Goal: Obtain resource: Obtain resource

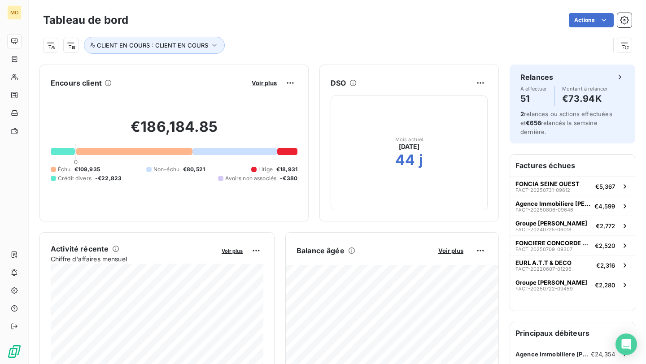
click at [264, 81] on span "Voir plus" at bounding box center [264, 82] width 25 height 7
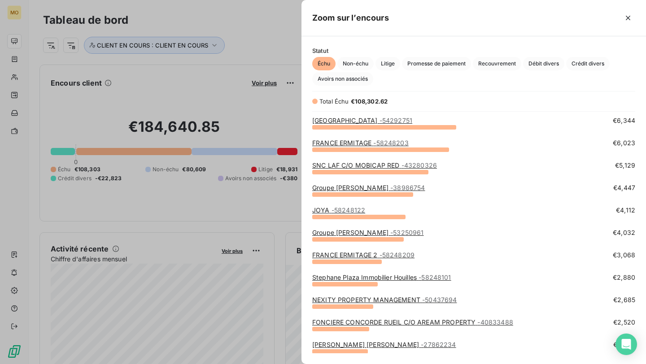
scroll to position [47, 0]
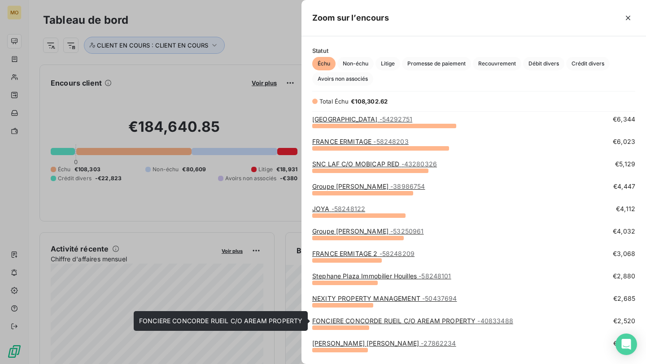
click at [329, 320] on link "FONCIERE CONCORDE RUEIL C/O AREAM PROPERTY - 40833488" at bounding box center [412, 321] width 201 height 8
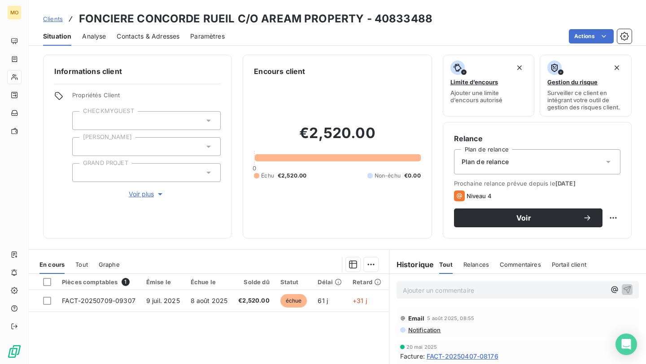
click at [169, 41] on div "Contacts & Adresses" at bounding box center [148, 36] width 63 height 19
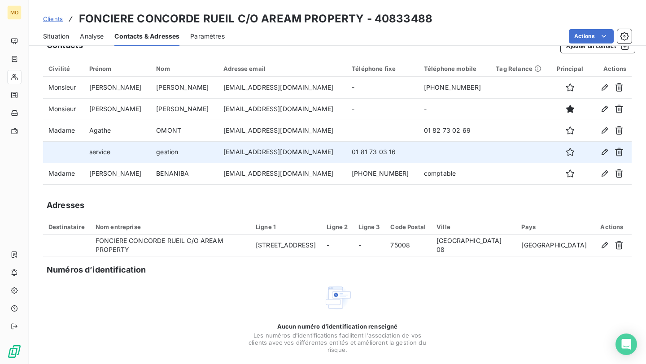
scroll to position [6, 0]
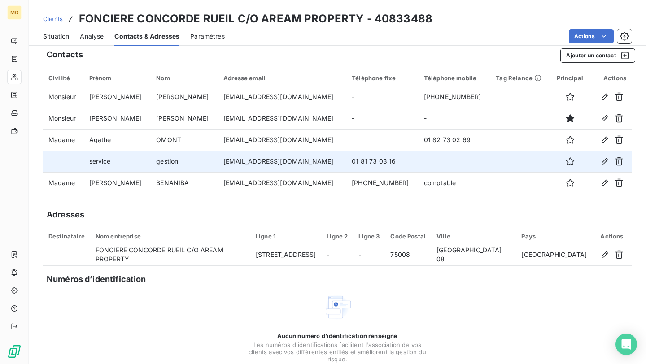
click at [237, 162] on td "contact-gestion@aream.fr" at bounding box center [282, 162] width 128 height 22
copy td "contact-gestion@aream.fr"
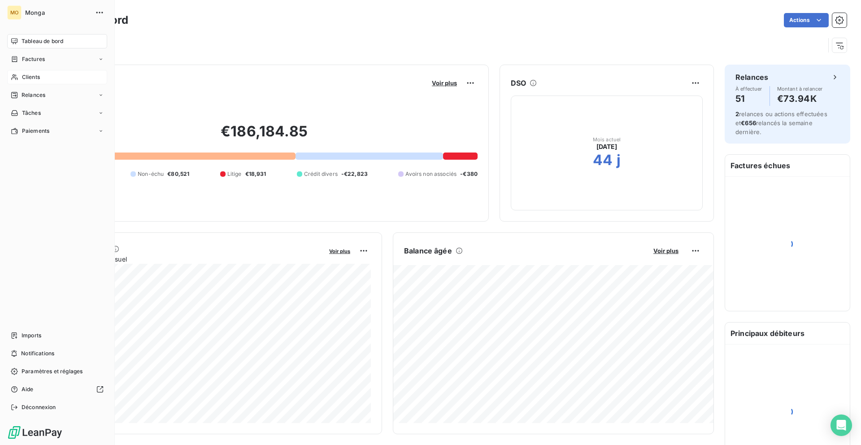
click at [27, 81] on span "Clients" at bounding box center [31, 77] width 18 height 8
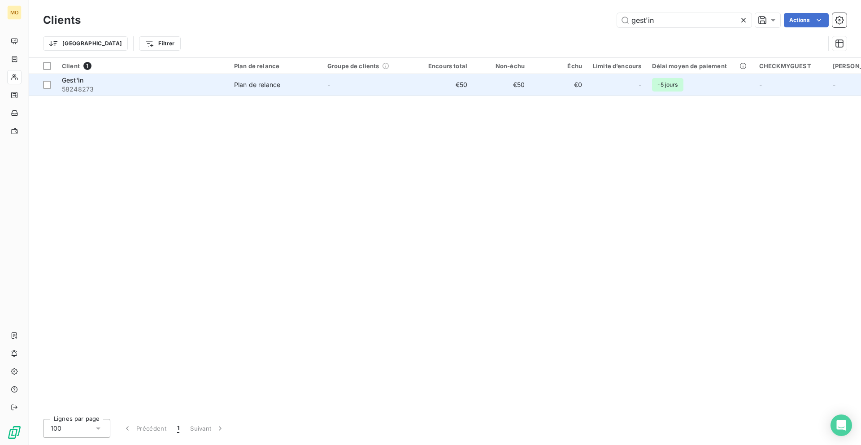
type input "gest'in"
click at [192, 82] on div "Gest'in" at bounding box center [142, 80] width 161 height 9
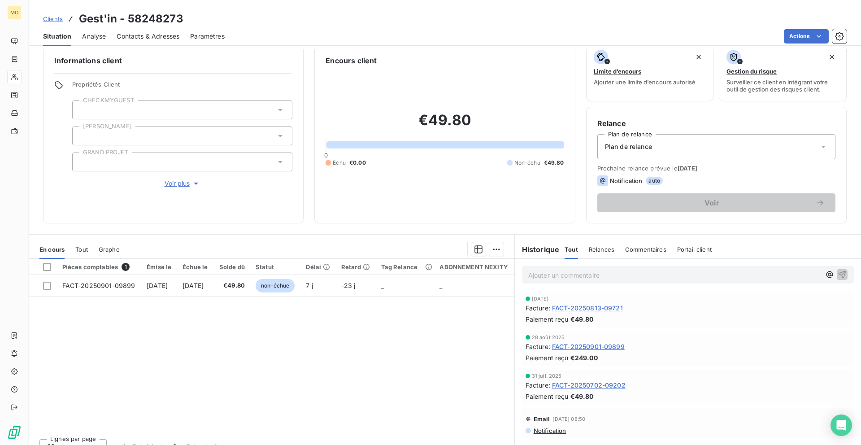
scroll to position [12, 0]
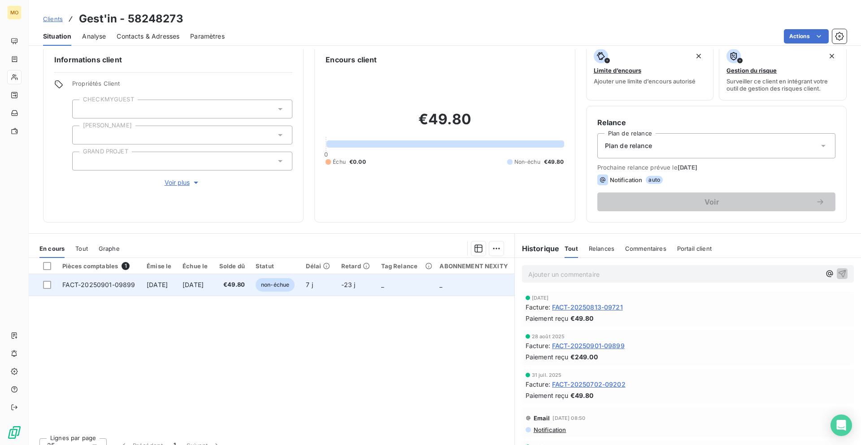
click at [240, 283] on span "€49.80" at bounding box center [232, 284] width 26 height 9
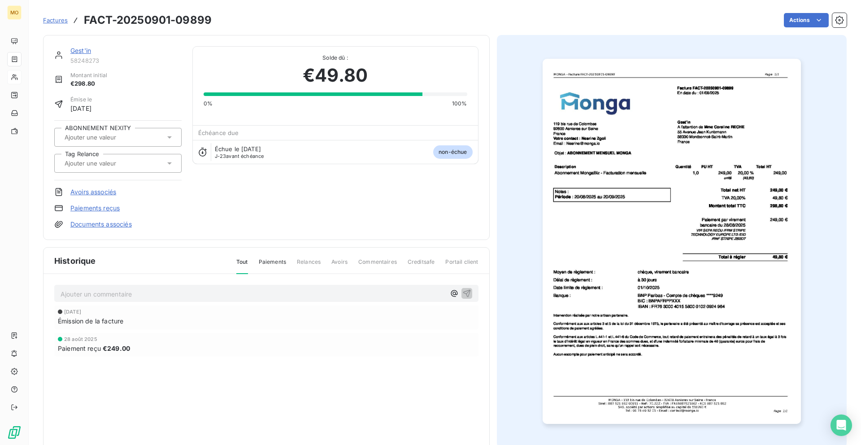
click at [625, 305] on img "button" at bounding box center [672, 241] width 258 height 365
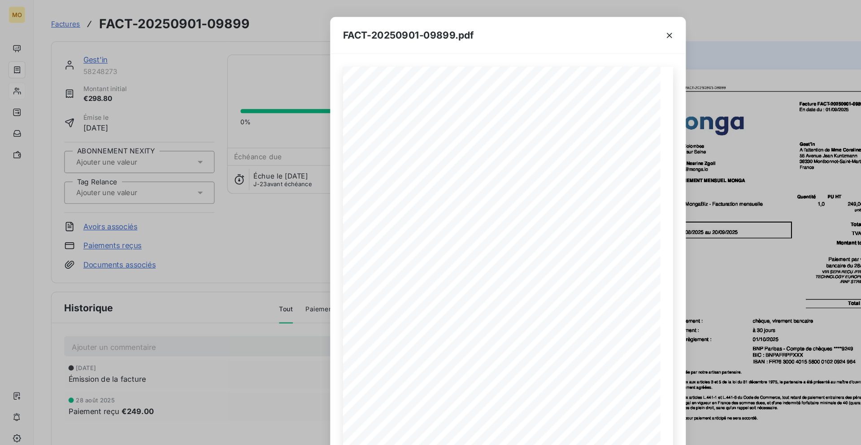
click at [27, 87] on div "FACT-20250901-09899.pdf [STREET_ADDRESS] Votre contact : [PERSON_NAME] Email : …" at bounding box center [430, 222] width 861 height 445
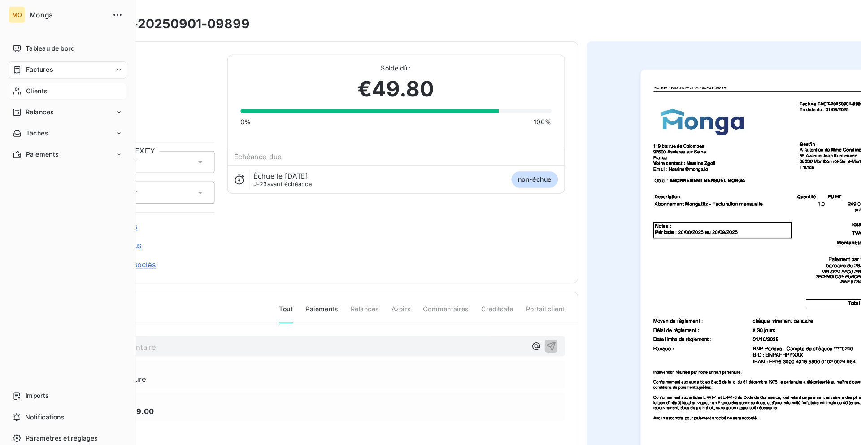
click at [27, 79] on span "Clients" at bounding box center [31, 77] width 18 height 8
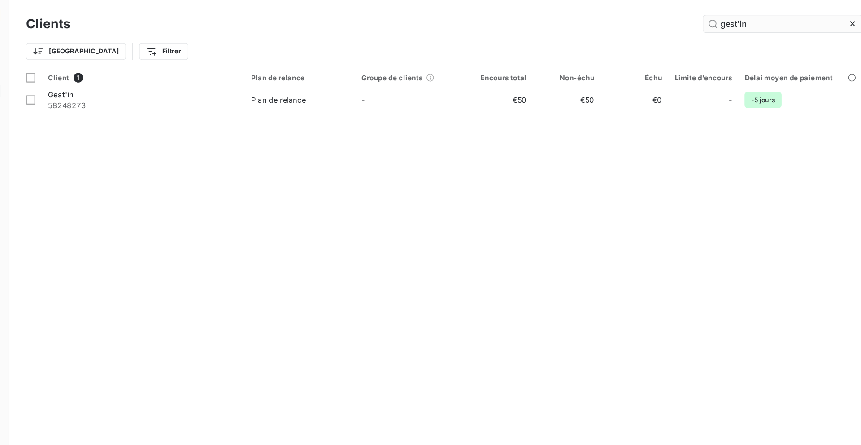
click at [681, 22] on input "gest'in" at bounding box center [684, 20] width 135 height 14
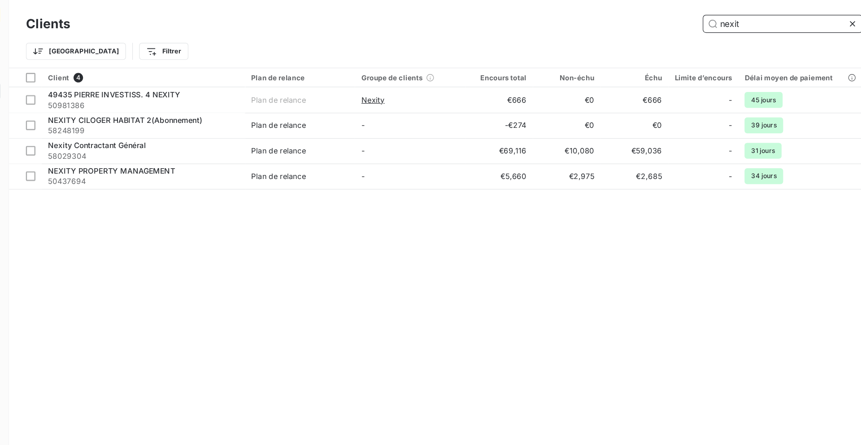
click at [657, 26] on input "nexit" at bounding box center [684, 20] width 135 height 14
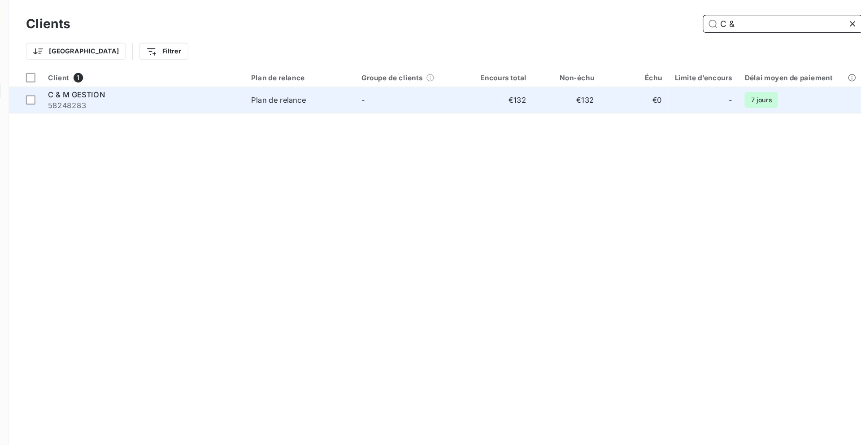
type input "C &"
click at [340, 81] on td "-" at bounding box center [368, 85] width 93 height 22
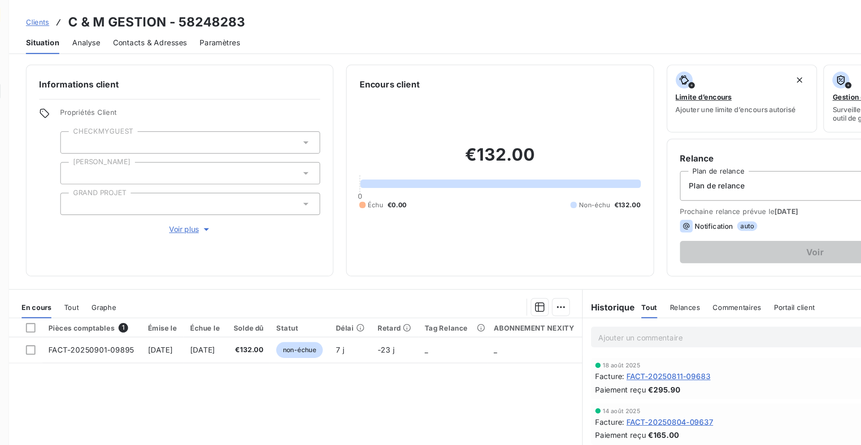
scroll to position [24, 0]
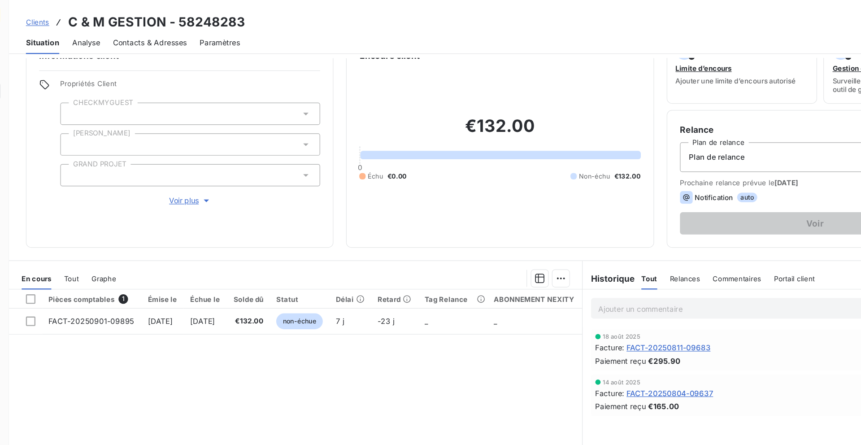
click at [308, 36] on div "Actions" at bounding box center [541, 36] width 611 height 14
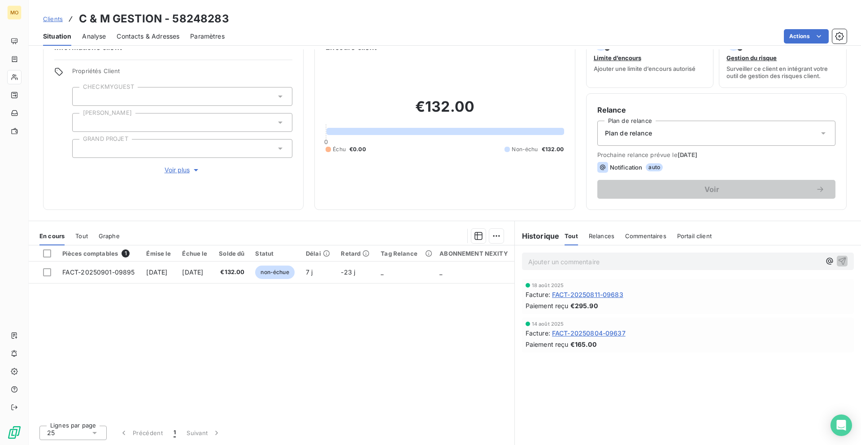
click at [62, 16] on span "Clients" at bounding box center [53, 18] width 20 height 7
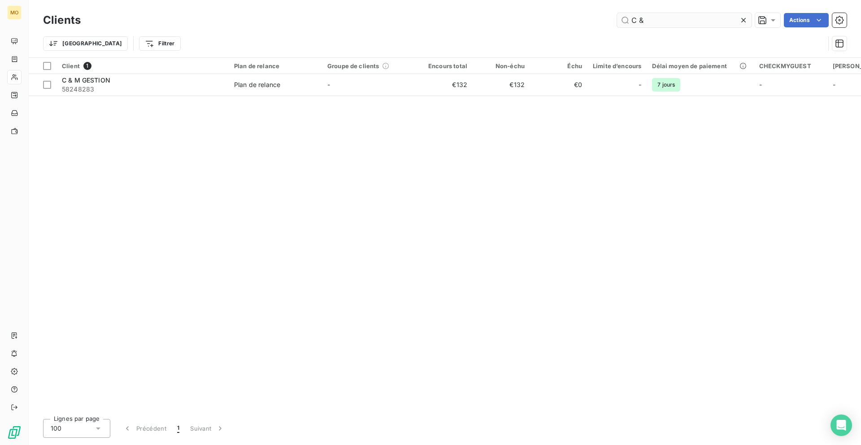
click at [637, 25] on input "C &" at bounding box center [684, 20] width 135 height 14
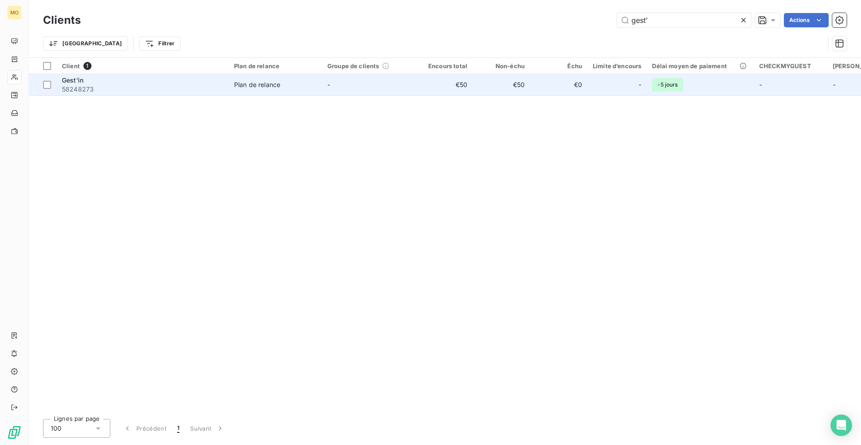
type input "gest'"
click at [182, 81] on div "Gest'in" at bounding box center [142, 80] width 161 height 9
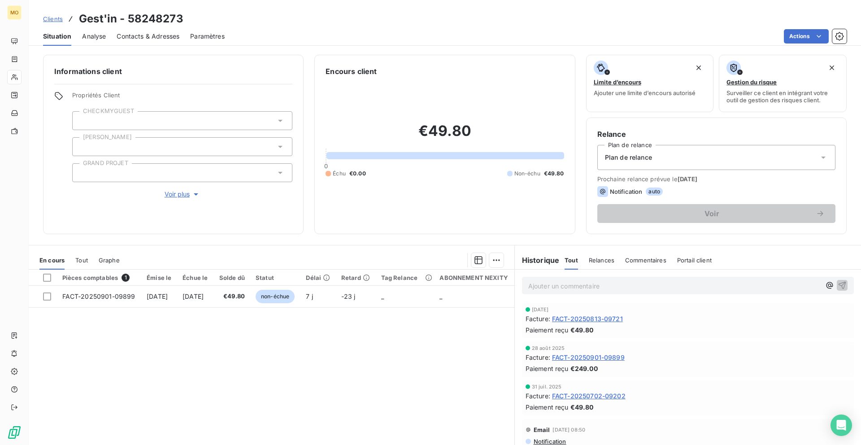
scroll to position [0, 0]
click at [47, 24] on div "Clients Gest'in - 58248273" at bounding box center [113, 19] width 140 height 16
click at [48, 19] on span "Clients" at bounding box center [53, 18] width 20 height 7
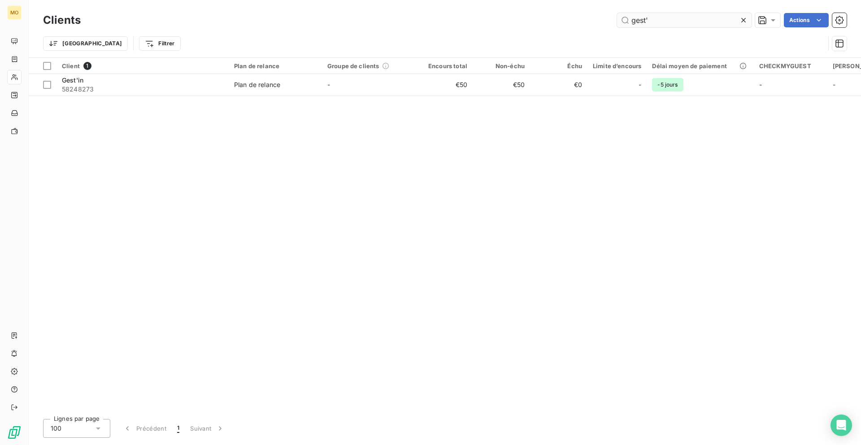
click at [646, 23] on input "gest'" at bounding box center [684, 20] width 135 height 14
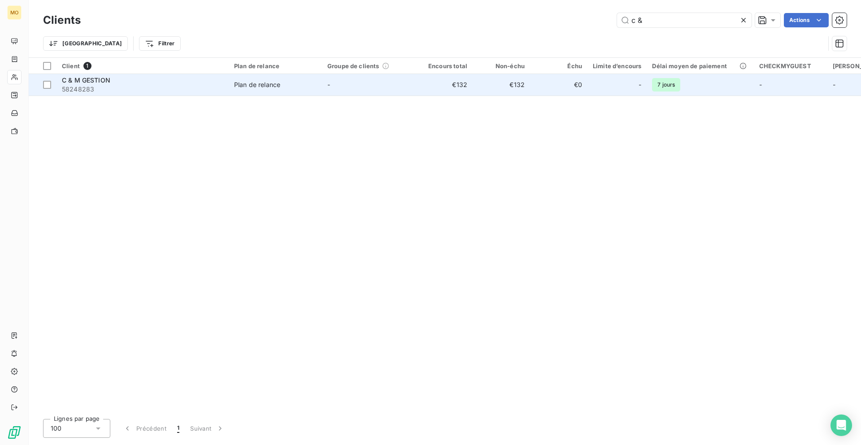
type input "c &"
click at [173, 94] on td "C & M GESTION 58248283" at bounding box center [143, 85] width 172 height 22
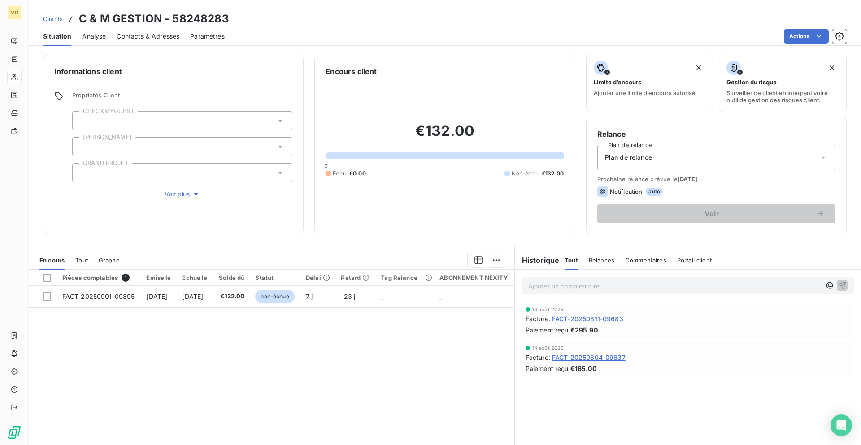
click at [52, 21] on span "Clients" at bounding box center [53, 18] width 20 height 7
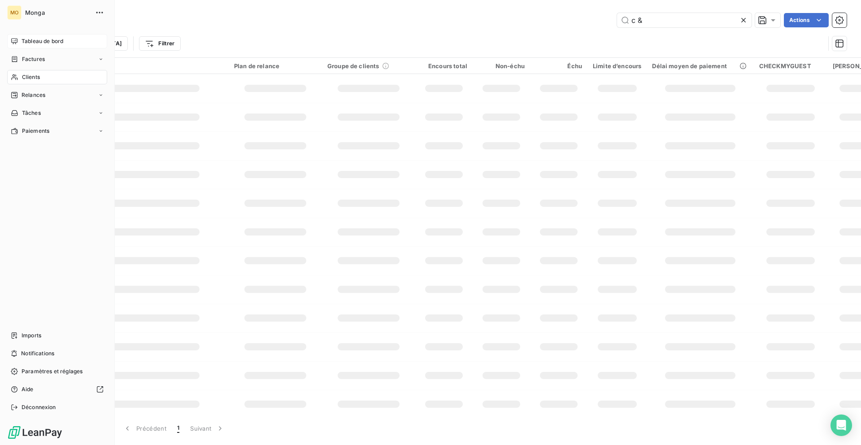
click at [11, 46] on div "Tableau de bord" at bounding box center [57, 41] width 100 height 14
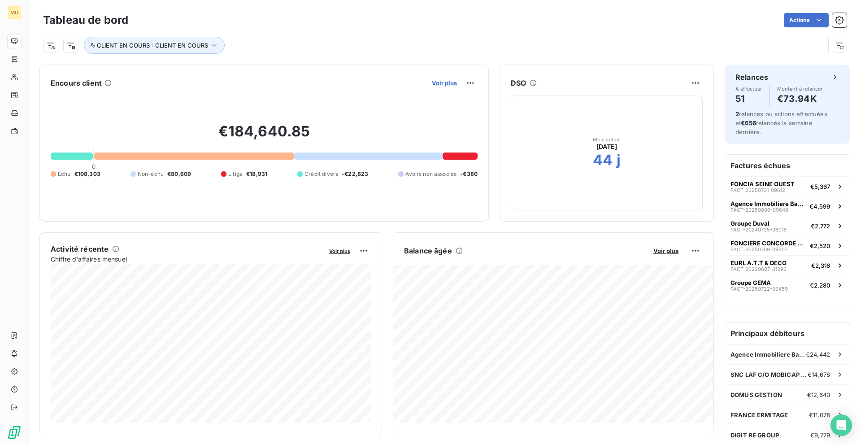
click at [438, 82] on span "Voir plus" at bounding box center [444, 82] width 25 height 7
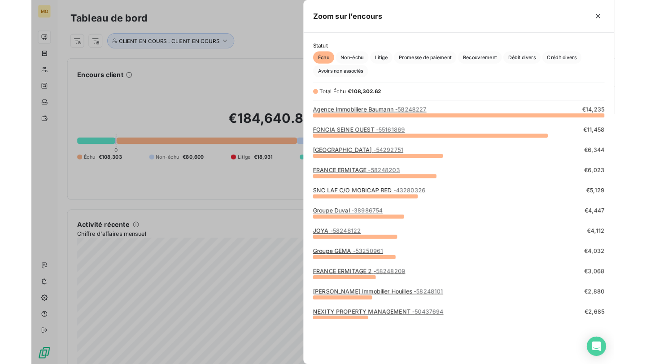
scroll to position [236, 345]
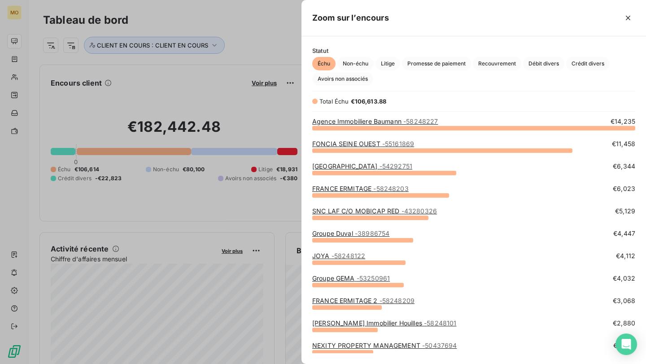
click at [245, 86] on div at bounding box center [323, 182] width 646 height 364
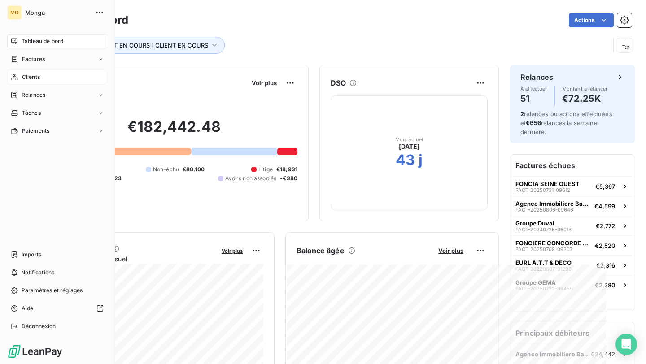
click at [17, 78] on icon at bounding box center [15, 77] width 8 height 7
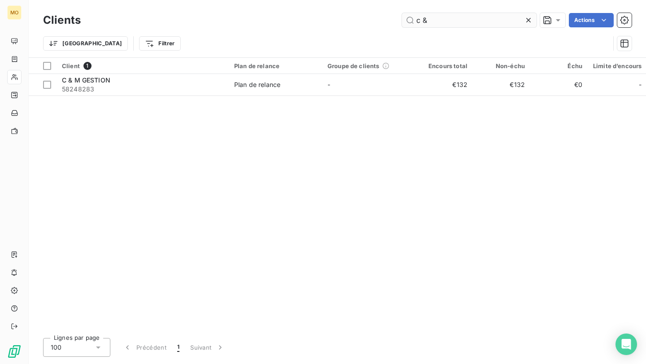
click at [423, 17] on input "c &" at bounding box center [469, 20] width 135 height 14
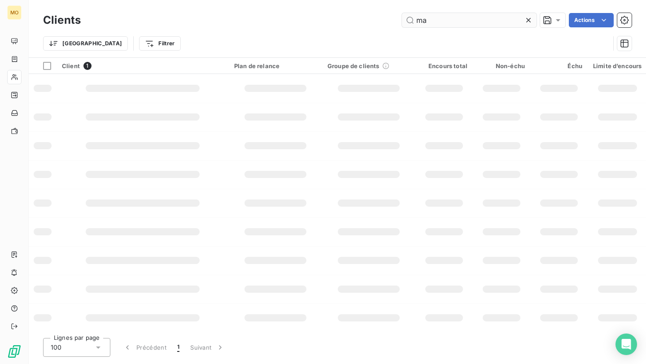
type input "m"
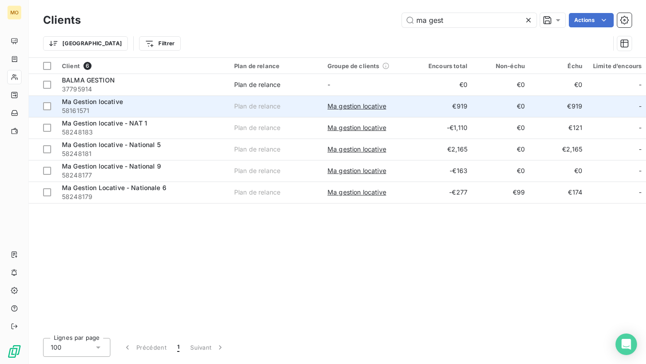
type input "ma gest"
click at [179, 107] on span "58161571" at bounding box center [142, 110] width 161 height 9
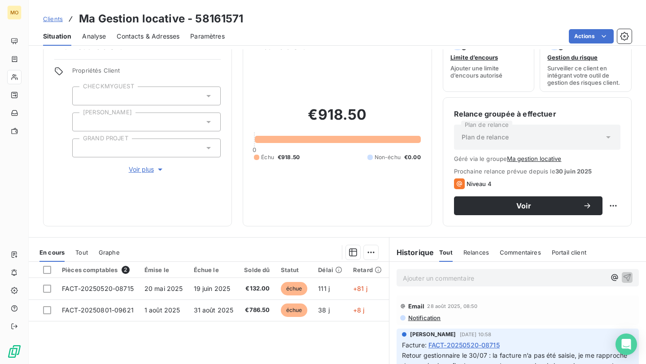
scroll to position [28, 0]
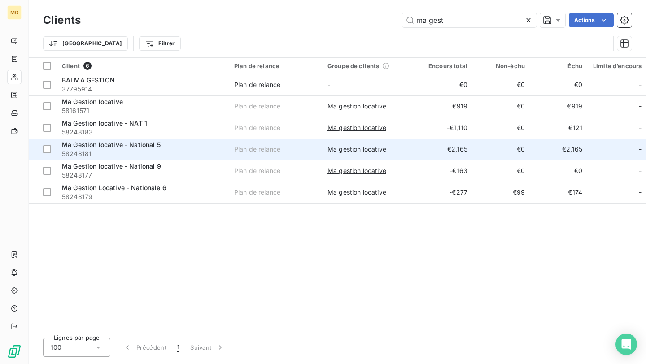
click at [195, 151] on span "58248181" at bounding box center [142, 153] width 161 height 9
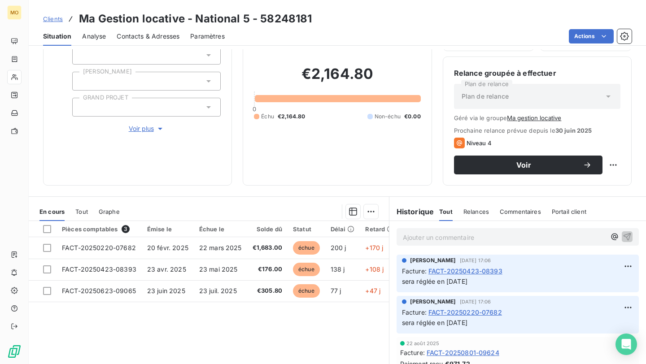
scroll to position [118, 0]
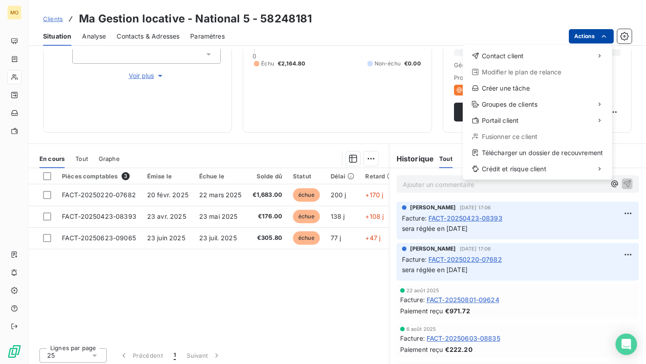
click at [581, 35] on html "MO Clients Ma Gestion locative - National 5 - 58248181 Situation Analyse Contac…" at bounding box center [323, 182] width 646 height 364
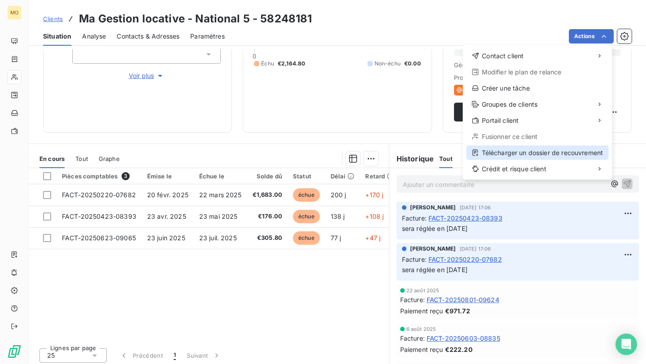
click at [502, 155] on div "Télécharger un dossier de recouvrement" at bounding box center [538, 153] width 142 height 14
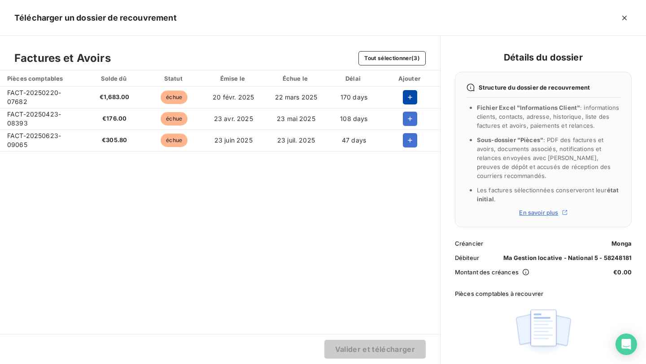
click at [403, 91] on button "button" at bounding box center [410, 97] width 14 height 14
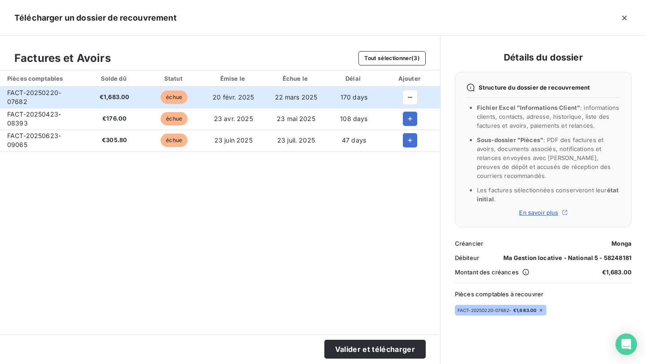
click at [403, 109] on td at bounding box center [410, 119] width 60 height 22
click at [407, 132] on td at bounding box center [410, 141] width 60 height 22
click at [406, 114] on button "button" at bounding box center [410, 119] width 14 height 14
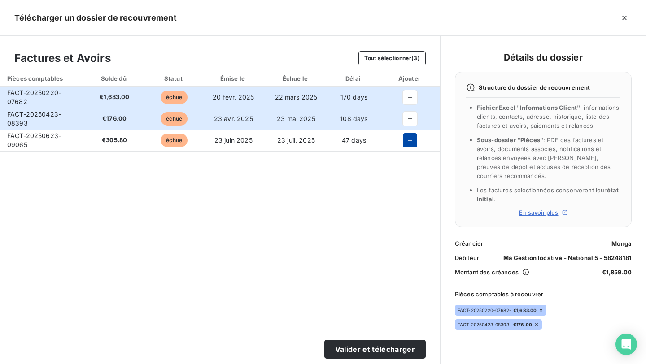
click at [406, 135] on button "button" at bounding box center [410, 140] width 14 height 14
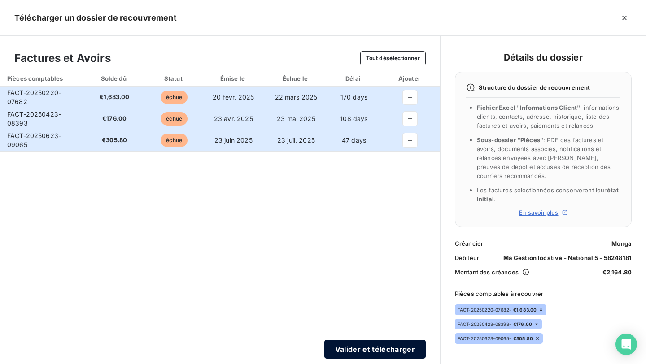
click at [364, 348] on button "Valider et télécharger" at bounding box center [374, 349] width 101 height 19
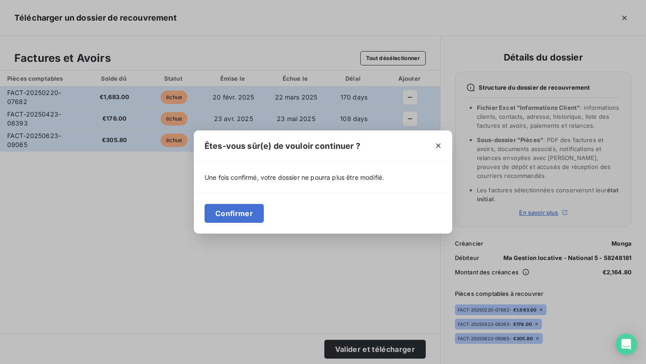
click at [237, 227] on div "Confirmer" at bounding box center [323, 213] width 258 height 41
click at [237, 214] on button "Confirmer" at bounding box center [234, 213] width 59 height 19
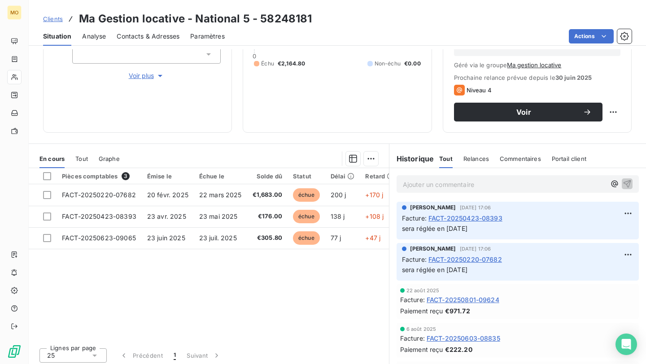
click at [153, 39] on span "Contacts & Adresses" at bounding box center [148, 36] width 63 height 9
